Goal: Navigation & Orientation: Find specific page/section

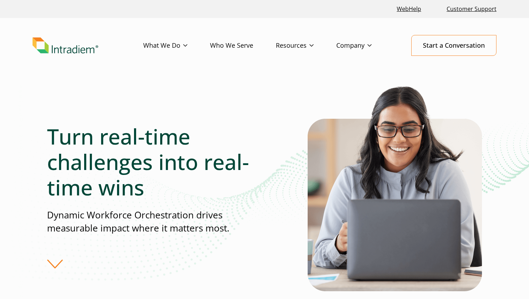
click at [45, 48] on img "Link to homepage of Intradiem" at bounding box center [66, 46] width 66 height 16
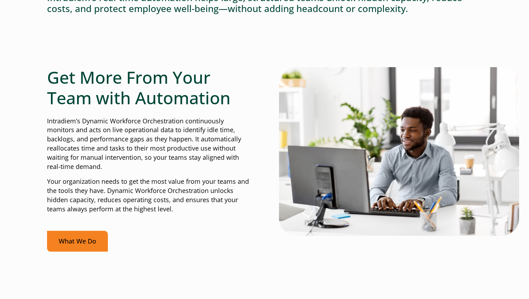
click at [80, 241] on link "What We Do" at bounding box center [77, 241] width 61 height 21
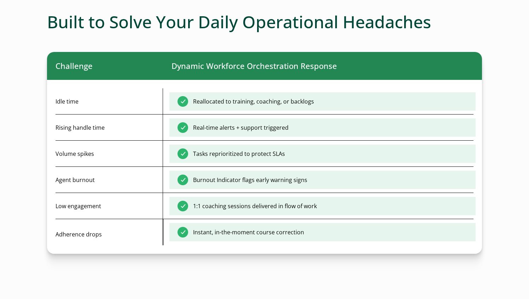
scroll to position [1940, 0]
